Goal: Information Seeking & Learning: Learn about a topic

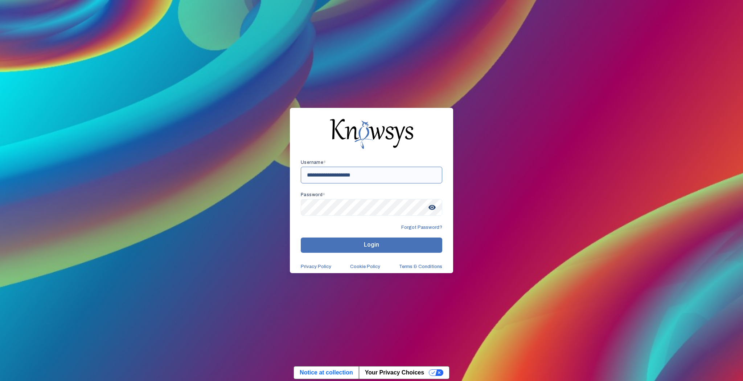
type input "**********"
click at [362, 241] on button "Login" at bounding box center [371, 244] width 141 height 15
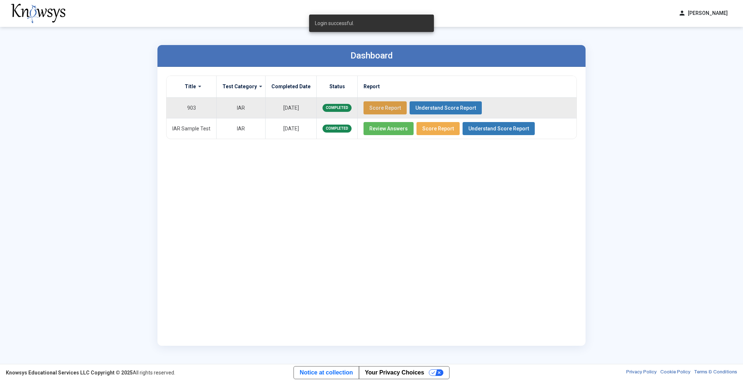
click at [393, 104] on button "Score Report" at bounding box center [385, 107] width 43 height 13
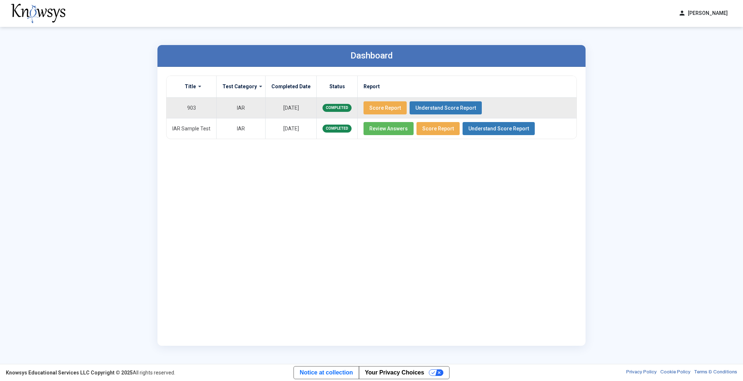
click at [416, 109] on span "Understand Score Report" at bounding box center [445, 108] width 61 height 6
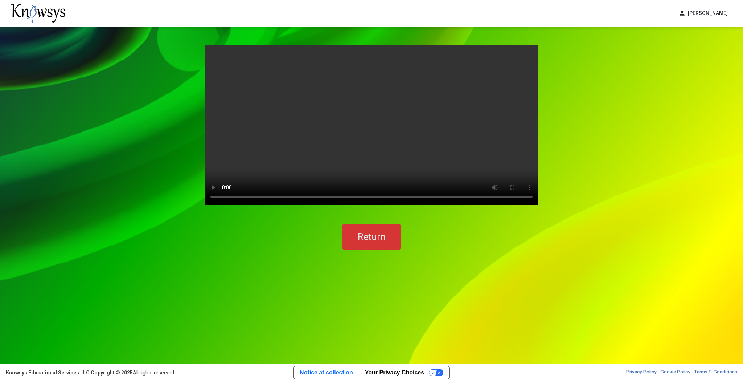
click at [377, 241] on span "Return" at bounding box center [372, 236] width 28 height 11
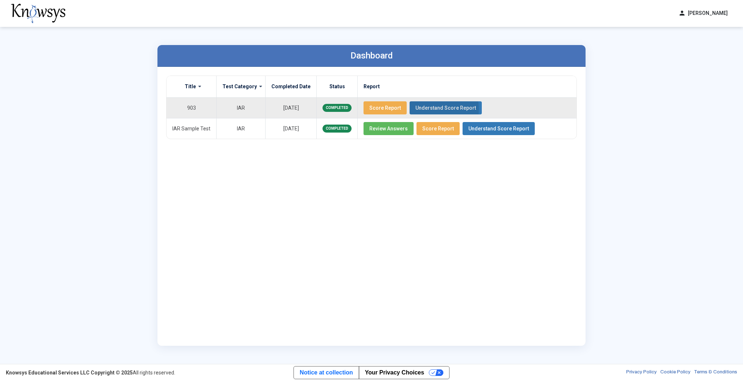
click at [420, 109] on span "Understand Score Report" at bounding box center [445, 108] width 61 height 6
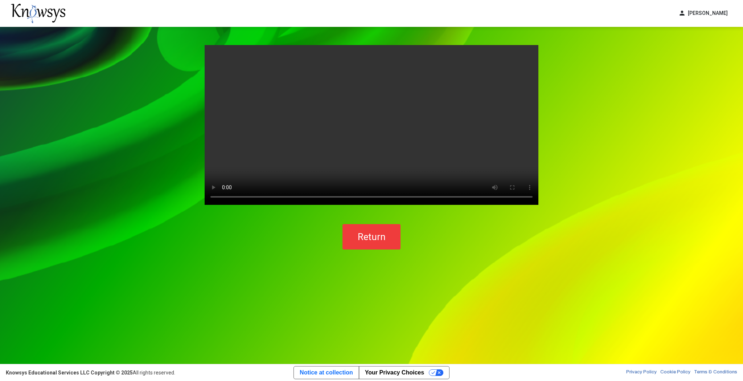
click at [366, 131] on video "Your browser does not support the video tag." at bounding box center [372, 125] width 334 height 160
click at [373, 231] on button "Return" at bounding box center [371, 236] width 58 height 25
